Goal: Register for event/course

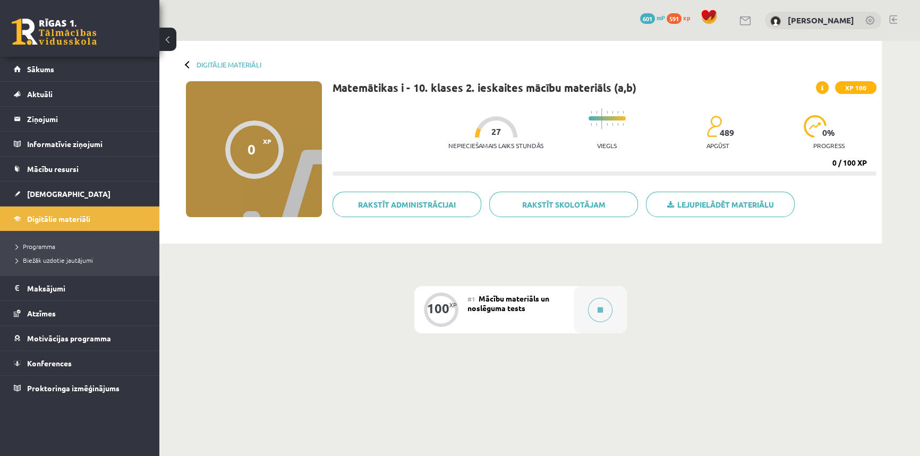
click at [728, 337] on div "100 XP #1 Mācību materiāls un noslēguma tests" at bounding box center [520, 328] width 723 height 169
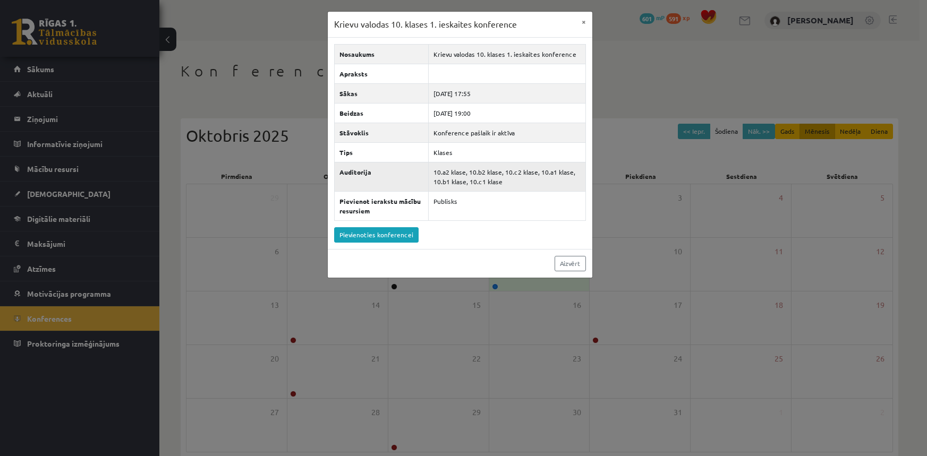
scroll to position [51, 0]
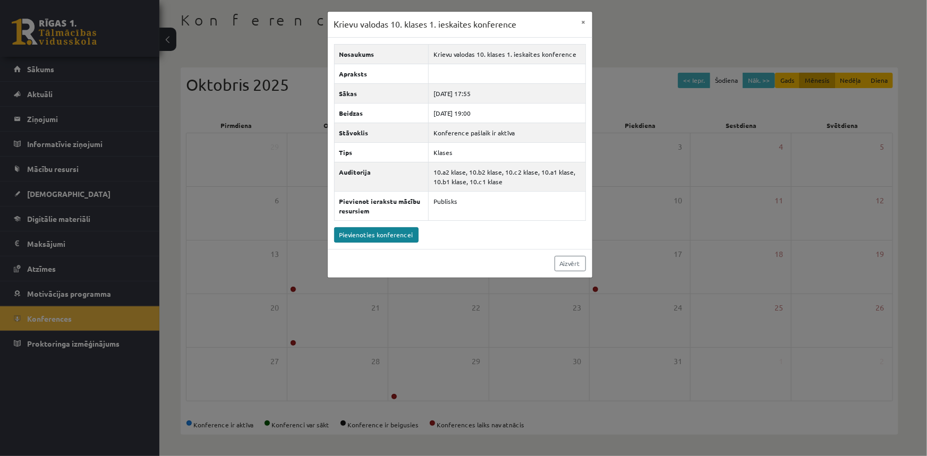
click at [374, 236] on link "Pievienoties konferencei" at bounding box center [376, 234] width 84 height 15
